Goal: Share content: Share content

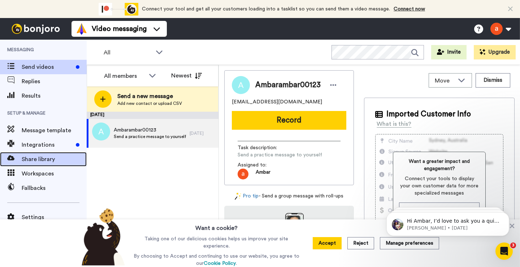
click at [36, 158] on span "Share library" at bounding box center [54, 159] width 65 height 9
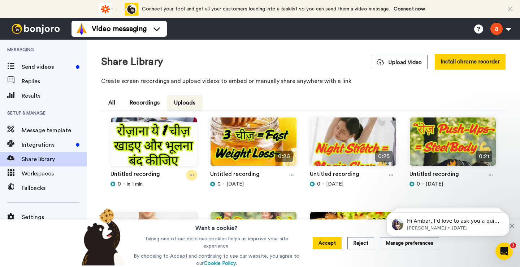
click at [192, 175] on icon at bounding box center [192, 175] width 4 height 5
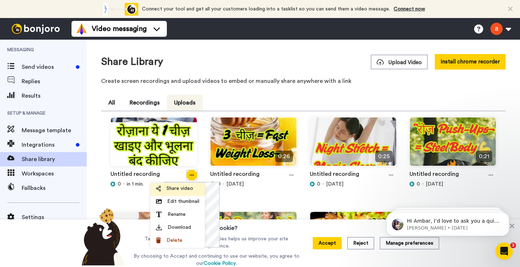
click at [180, 190] on span "Share video" at bounding box center [179, 188] width 27 height 7
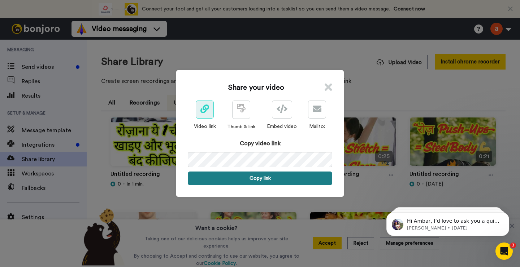
click at [277, 177] on button "Copy link" at bounding box center [260, 179] width 144 height 14
